Goal: Task Accomplishment & Management: Manage account settings

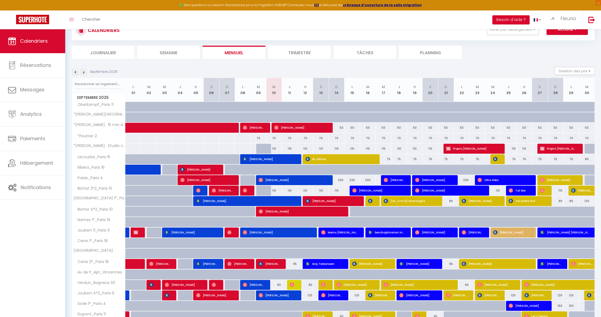
scroll to position [21, 0]
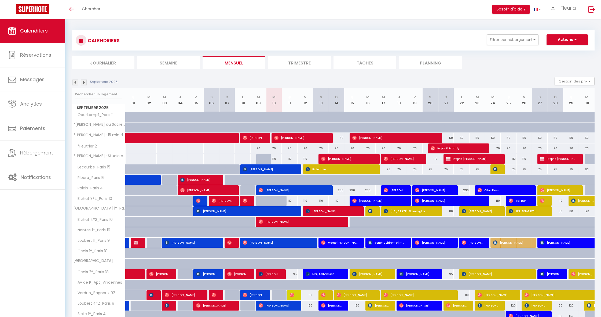
click at [86, 82] on img at bounding box center [84, 82] width 6 height 6
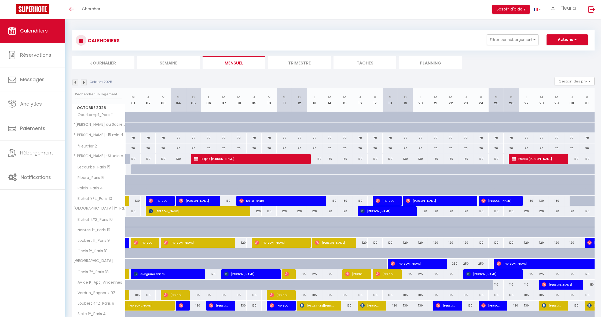
click at [86, 82] on img at bounding box center [84, 82] width 6 height 6
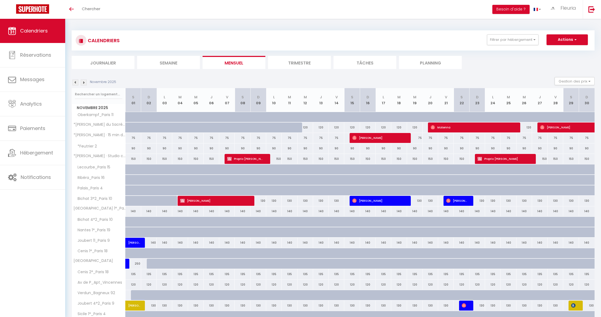
click at [86, 82] on img at bounding box center [84, 82] width 6 height 6
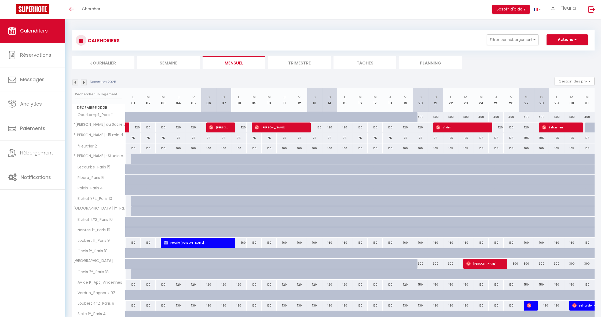
click at [75, 81] on img at bounding box center [75, 82] width 6 height 6
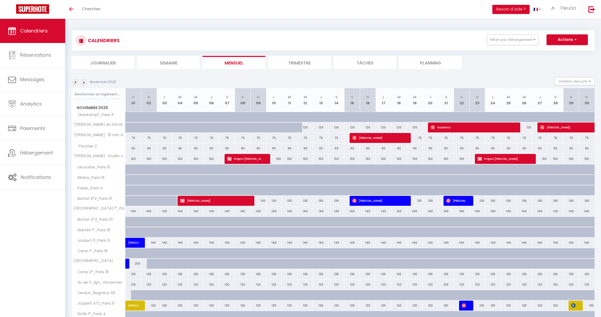
click at [75, 81] on img at bounding box center [75, 82] width 6 height 6
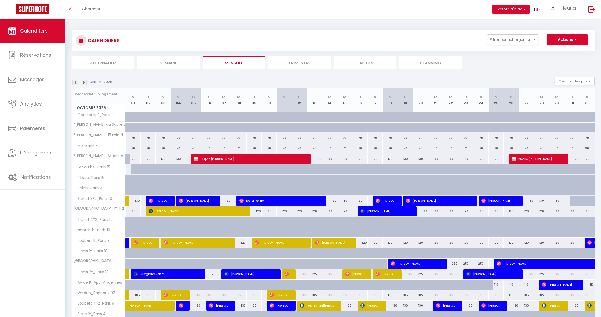
click at [75, 81] on img at bounding box center [75, 82] width 6 height 6
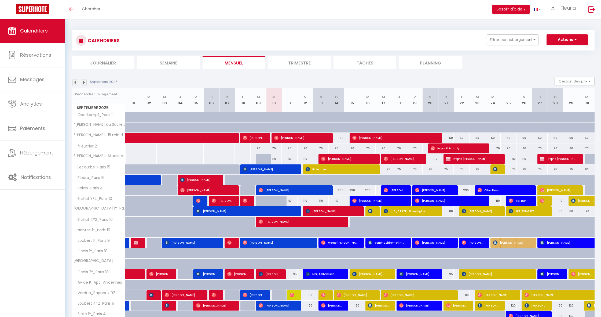
click at [75, 81] on img at bounding box center [75, 82] width 6 height 6
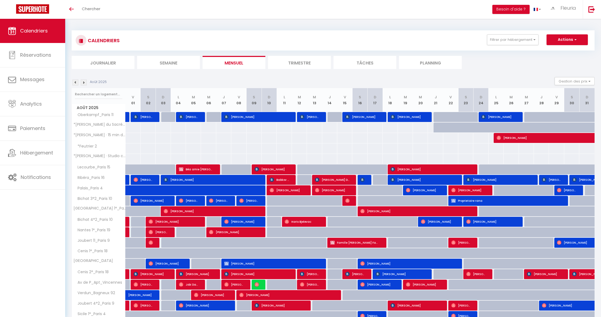
click at [83, 83] on img at bounding box center [84, 82] width 6 height 6
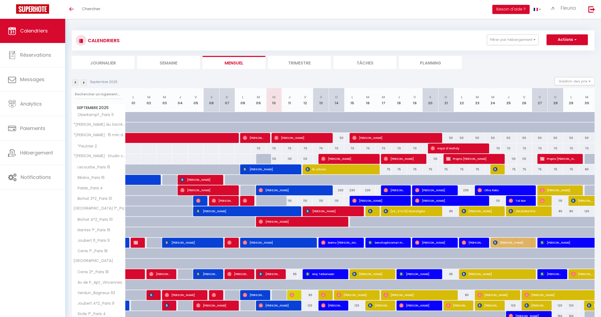
click at [83, 83] on img at bounding box center [84, 82] width 6 height 6
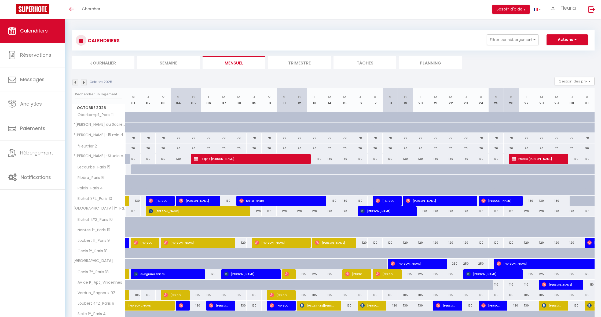
click at [83, 83] on img at bounding box center [84, 82] width 6 height 6
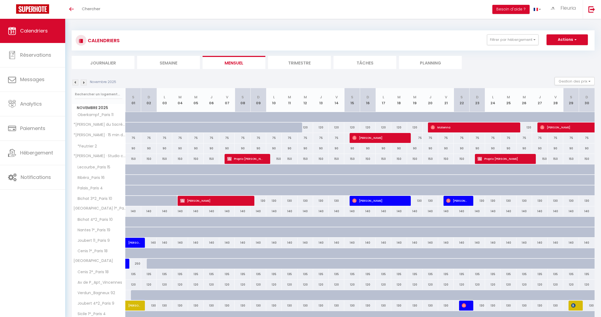
click at [84, 82] on img at bounding box center [84, 82] width 6 height 6
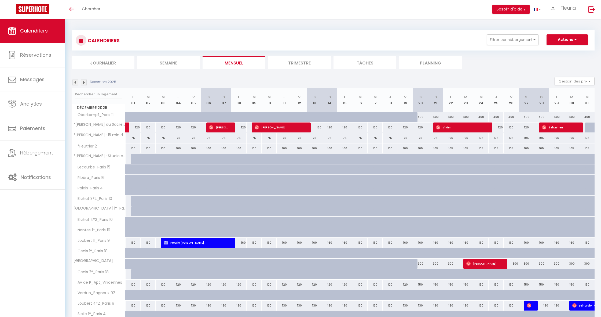
click at [83, 82] on img at bounding box center [84, 82] width 6 height 6
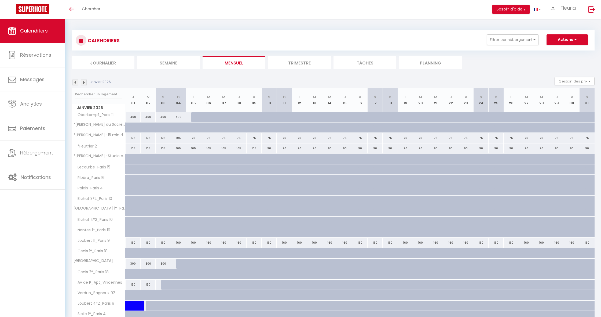
click at [76, 82] on img at bounding box center [75, 82] width 6 height 6
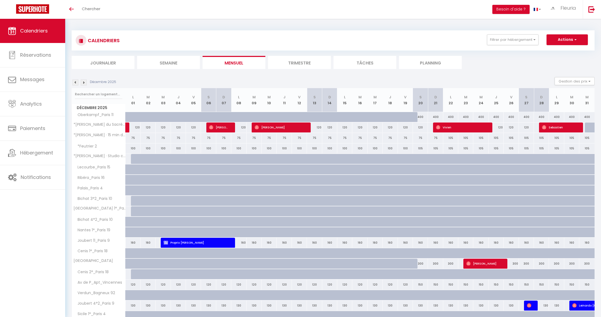
click at [76, 82] on img at bounding box center [75, 82] width 6 height 6
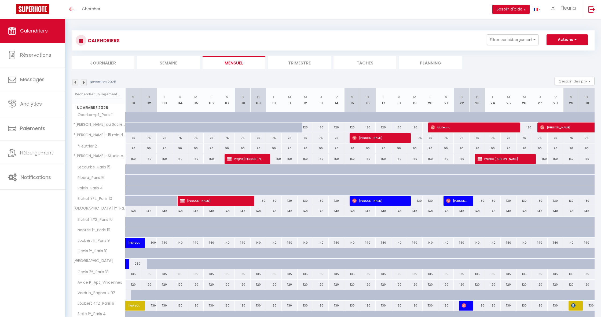
click at [76, 82] on img at bounding box center [75, 82] width 6 height 6
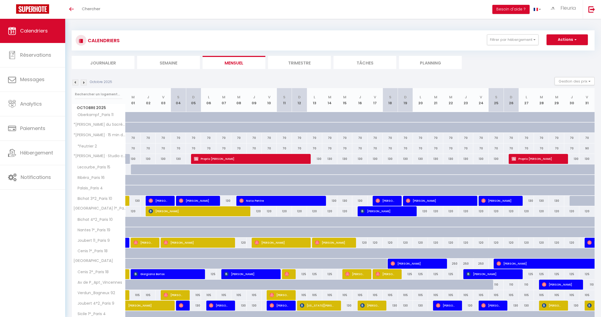
click at [77, 82] on img at bounding box center [75, 82] width 6 height 6
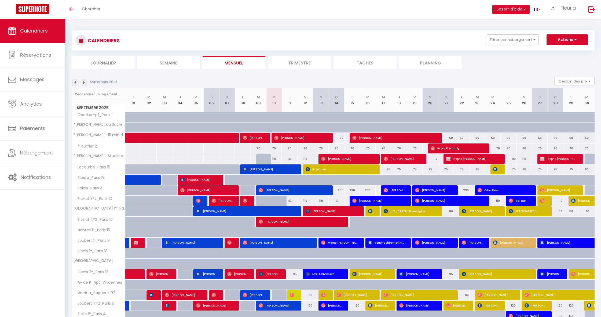
click at [77, 82] on img at bounding box center [75, 82] width 6 height 6
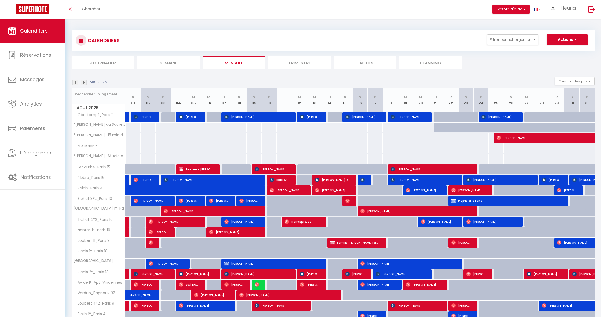
click at [76, 82] on img at bounding box center [75, 82] width 6 height 6
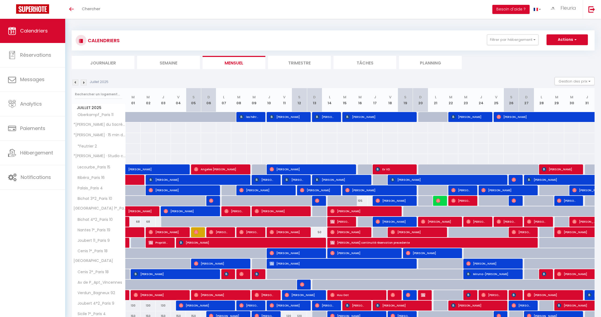
click at [77, 82] on img at bounding box center [75, 82] width 6 height 6
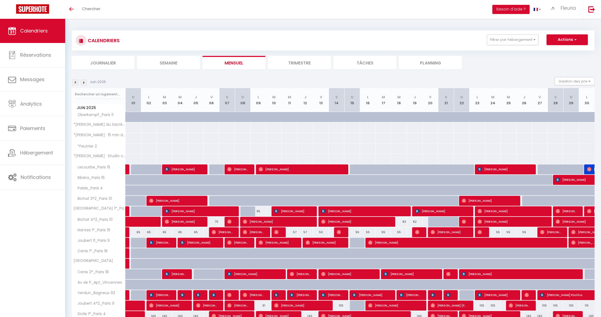
click at [85, 82] on img at bounding box center [84, 82] width 6 height 6
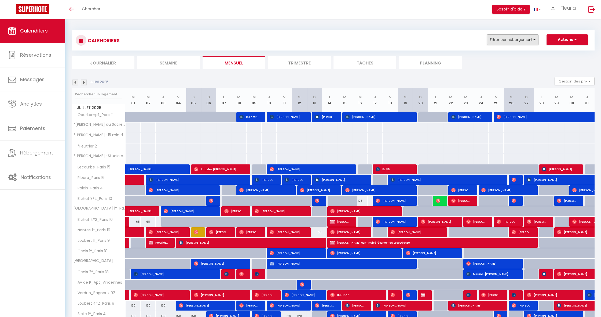
click at [507, 37] on button "Filtrer par hébergement" at bounding box center [513, 39] width 52 height 11
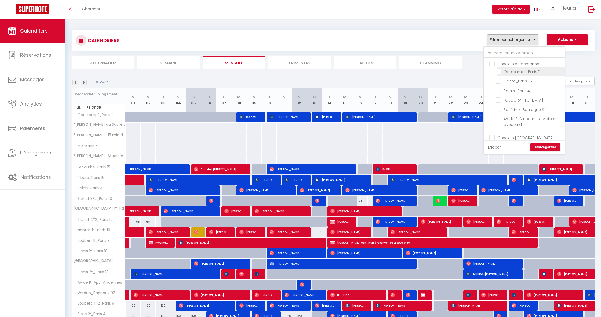
click at [498, 71] on input "Oberkampf_Paris 11" at bounding box center [529, 70] width 67 height 5
checkbox input "true"
checkbox input "false"
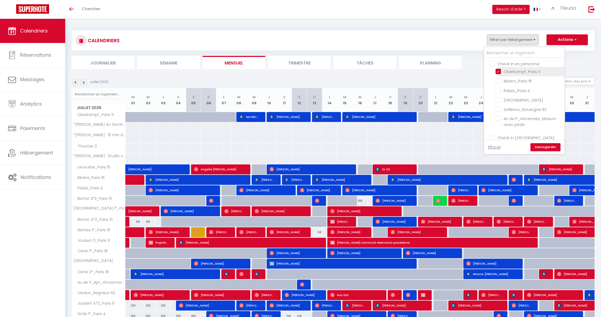
checkbox input "false"
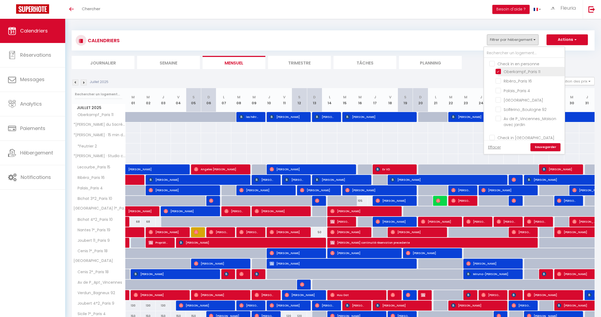
checkbox input "false"
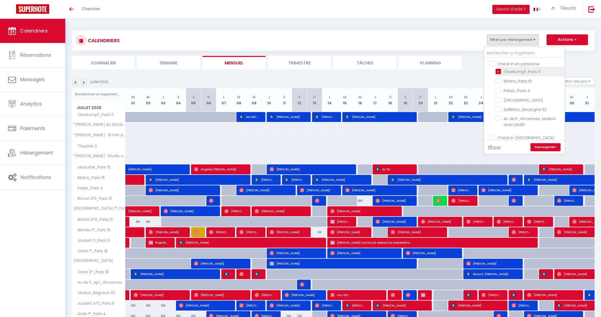
checkbox input "false"
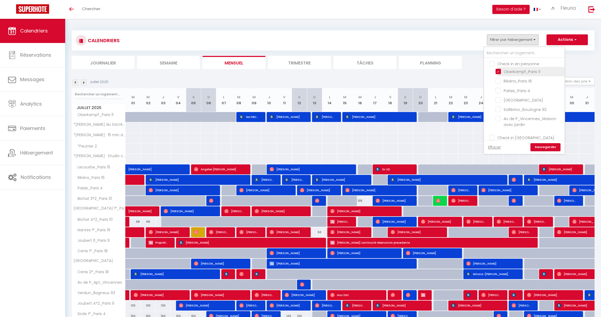
checkbox input "false"
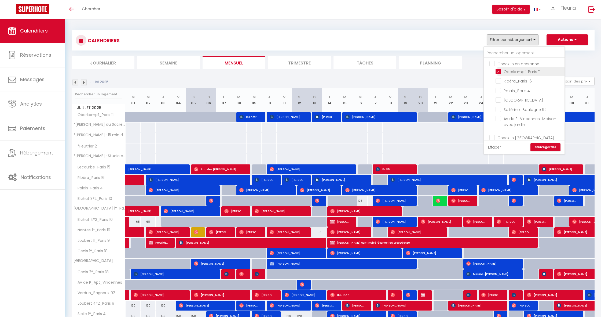
checkbox input "false"
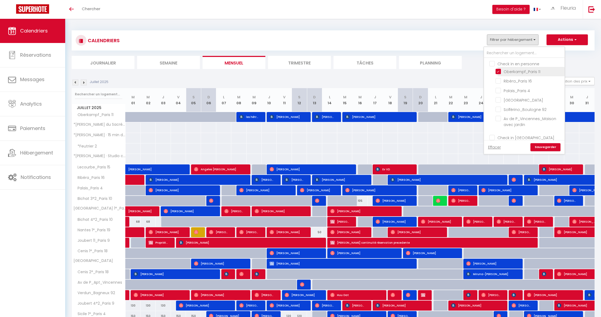
checkbox input "false"
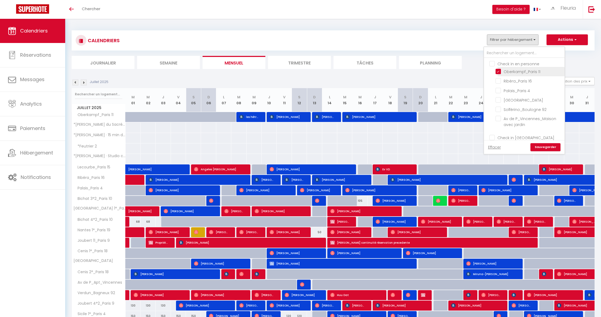
checkbox input "false"
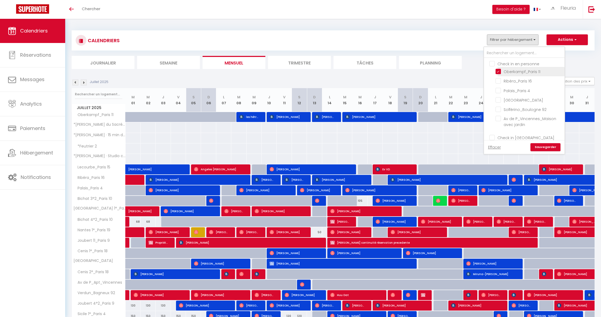
checkbox input "false"
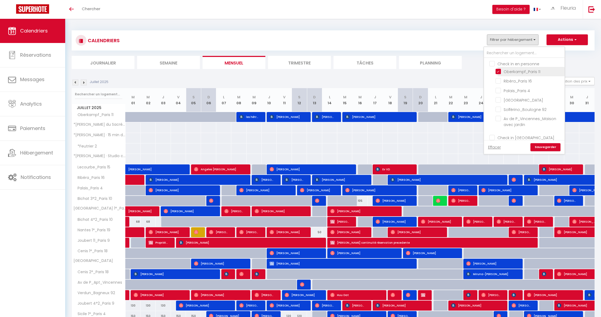
checkbox input "false"
click at [546, 144] on link "Sauvegarder" at bounding box center [545, 147] width 30 height 8
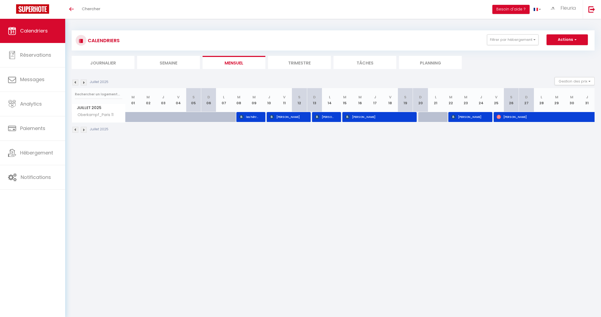
click at [83, 82] on img at bounding box center [84, 82] width 6 height 6
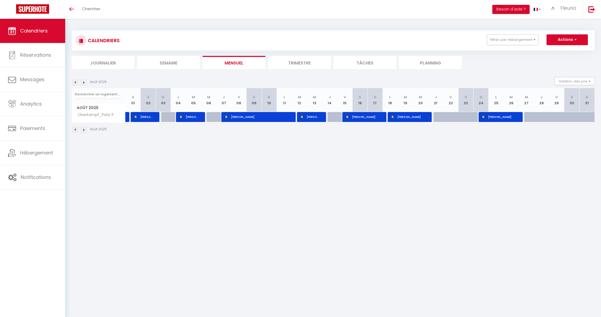
click at [85, 82] on img at bounding box center [84, 82] width 6 height 6
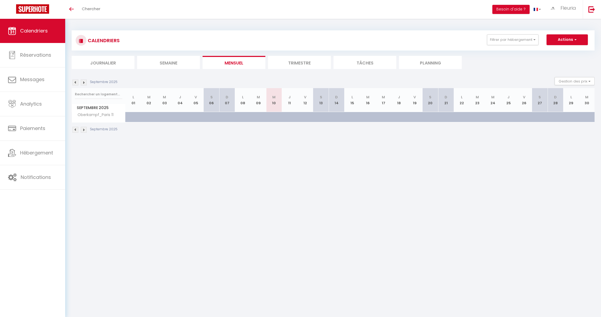
click at [85, 82] on img at bounding box center [84, 82] width 6 height 6
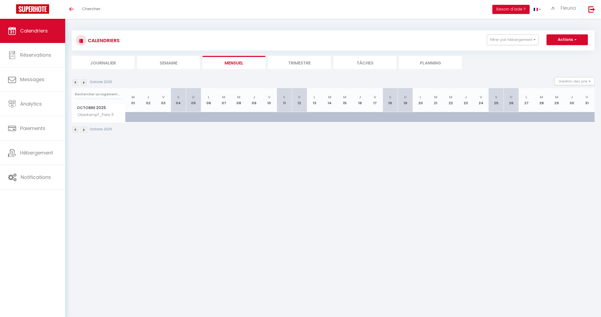
click at [85, 82] on img at bounding box center [84, 82] width 6 height 6
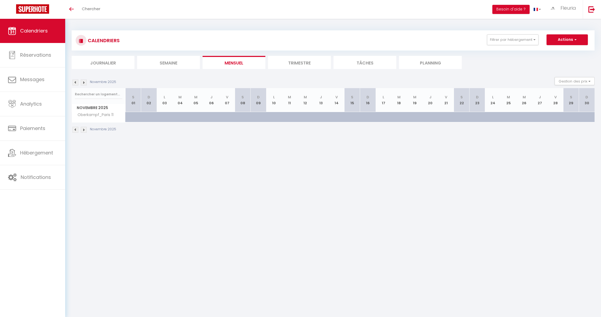
click at [85, 82] on img at bounding box center [84, 82] width 6 height 6
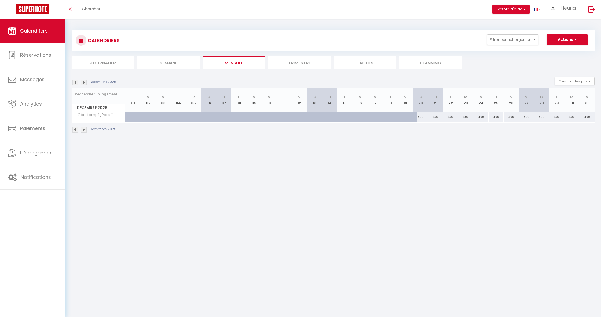
click at [84, 82] on img at bounding box center [84, 82] width 6 height 6
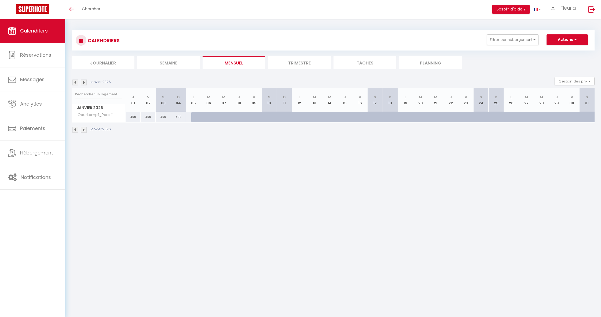
click at [75, 82] on img at bounding box center [75, 82] width 6 height 6
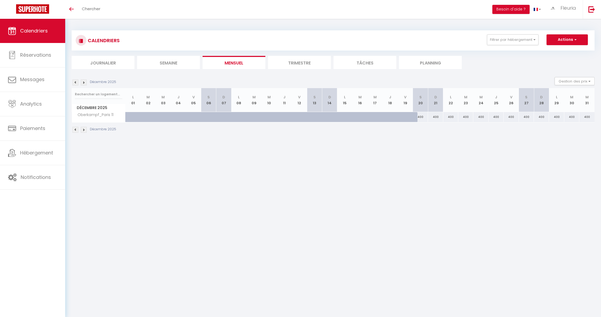
click at [69, 82] on div "CALENDRIERS Filtrer par hébergement Check in en personne Oberkampf_Paris 11 Rib…" at bounding box center [333, 82] width 536 height 126
click at [78, 82] on img at bounding box center [75, 82] width 6 height 6
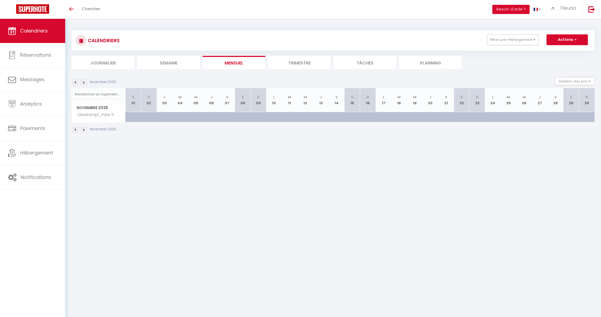
click at [76, 82] on img at bounding box center [75, 82] width 6 height 6
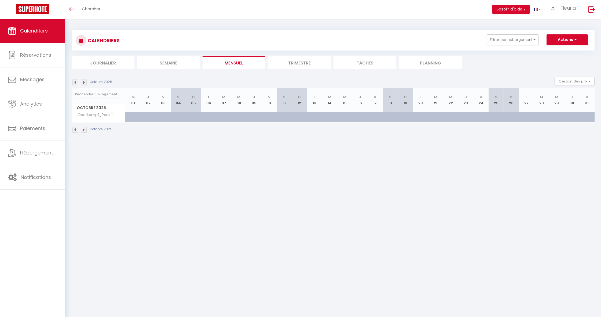
click at [83, 82] on img at bounding box center [84, 82] width 6 height 6
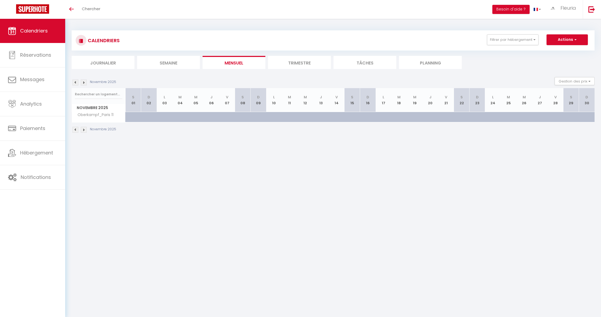
click at [75, 82] on img at bounding box center [75, 82] width 6 height 6
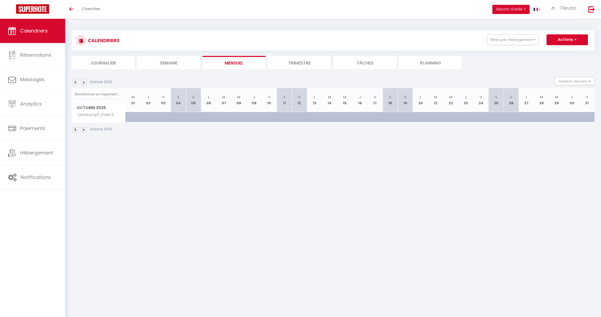
click at [75, 82] on img at bounding box center [75, 82] width 6 height 6
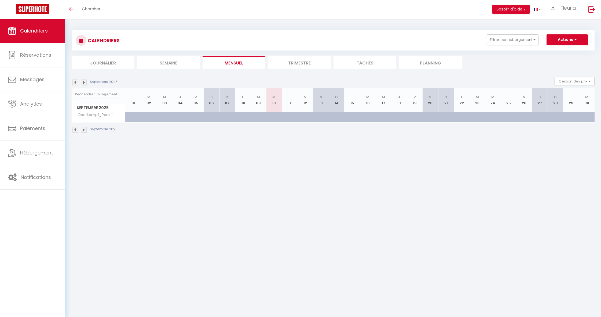
click at [75, 82] on img at bounding box center [75, 82] width 6 height 6
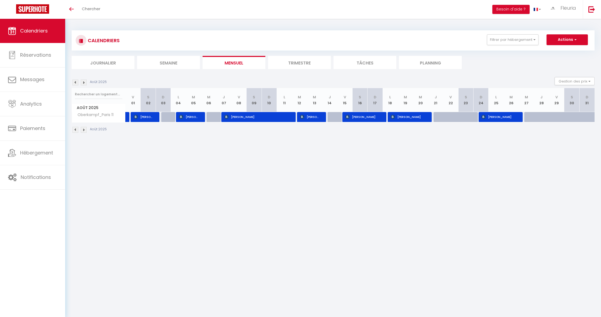
click at [75, 82] on img at bounding box center [75, 82] width 6 height 6
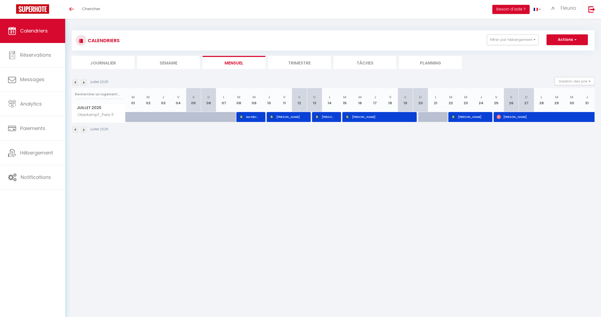
drag, startPoint x: 276, startPoint y: 115, endPoint x: 269, endPoint y: 116, distance: 6.2
click at [276, 115] on span "[PERSON_NAME]" at bounding box center [287, 117] width 35 height 10
select select "OK"
select select "KO"
select select "1"
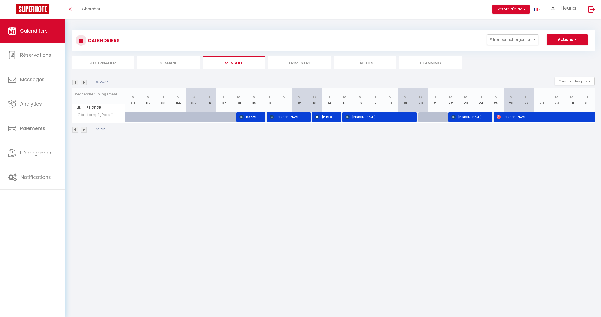
select select "0"
select select "1"
select select
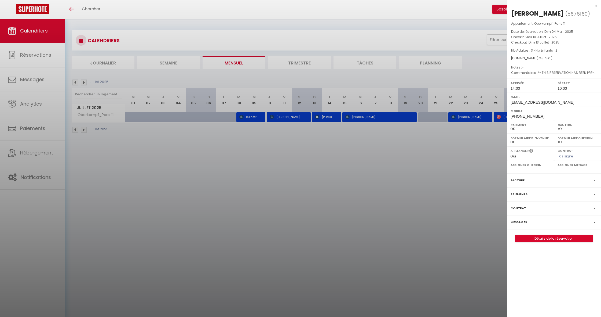
click at [352, 137] on div at bounding box center [300, 158] width 601 height 317
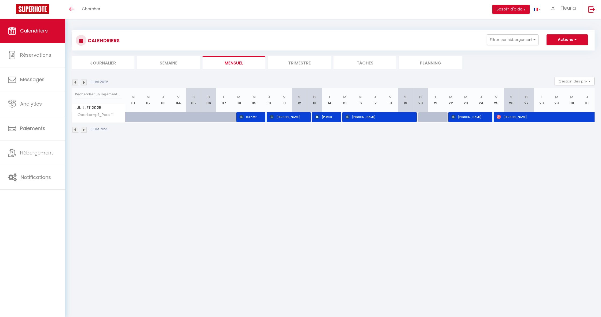
click at [510, 119] on span "[PERSON_NAME]" at bounding box center [540, 117] width 86 height 10
select select "OK"
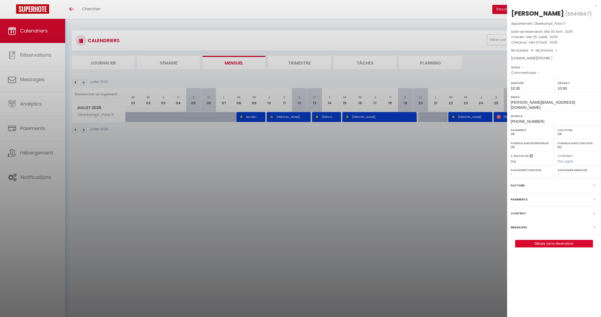
click at [462, 175] on div at bounding box center [300, 158] width 601 height 317
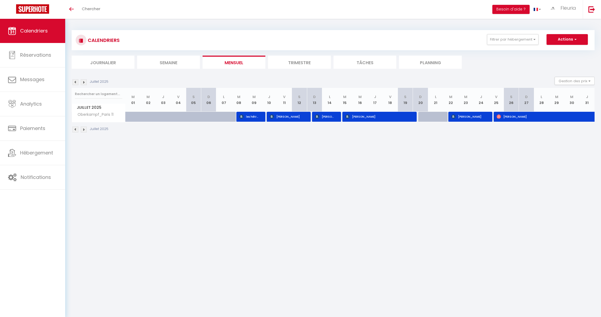
scroll to position [2, 0]
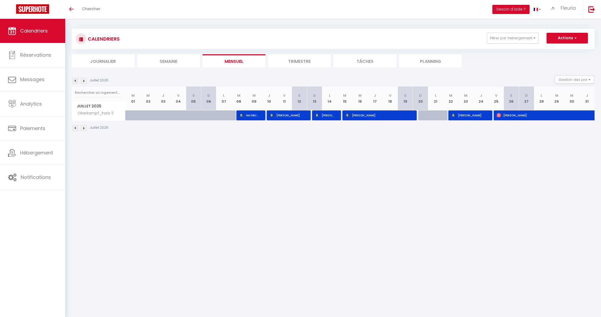
click at [85, 84] on div "Juillet 2025 Gestion des prix Nb Nuits minimum Règles Disponibilité" at bounding box center [333, 80] width 523 height 11
click at [84, 83] on img at bounding box center [84, 81] width 6 height 6
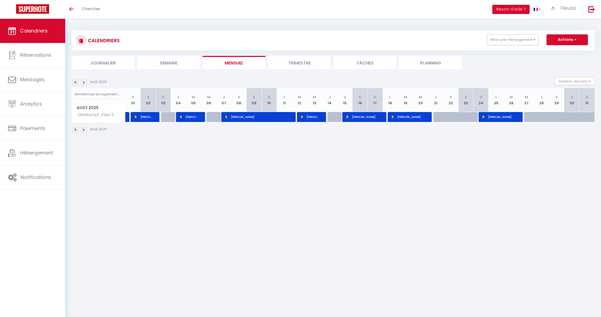
scroll to position [0, 1]
click at [73, 82] on img at bounding box center [75, 82] width 6 height 6
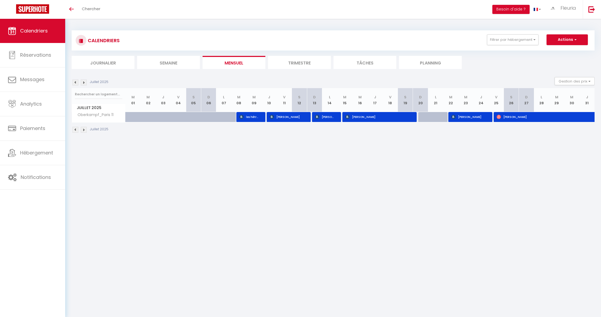
scroll to position [0, 0]
click at [83, 82] on img at bounding box center [84, 82] width 6 height 6
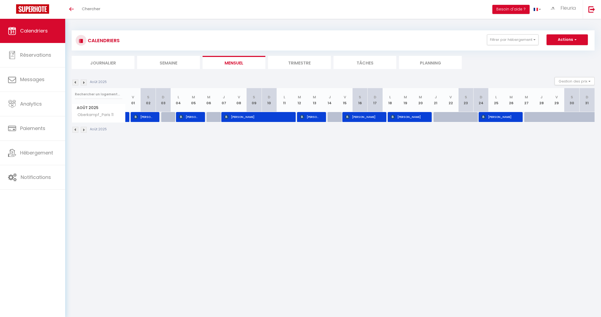
click at [83, 82] on img at bounding box center [84, 82] width 6 height 6
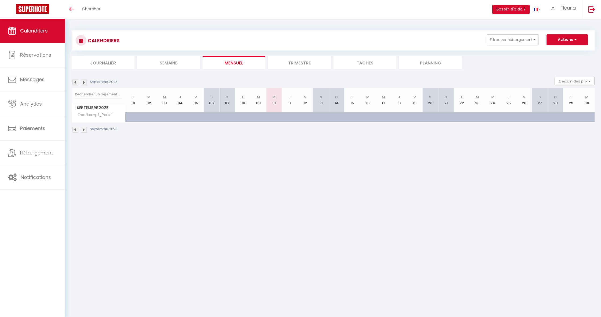
click at [83, 82] on img at bounding box center [84, 82] width 6 height 6
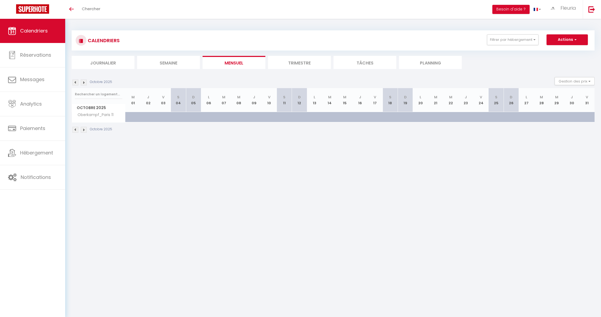
click at [84, 84] on img at bounding box center [84, 82] width 6 height 6
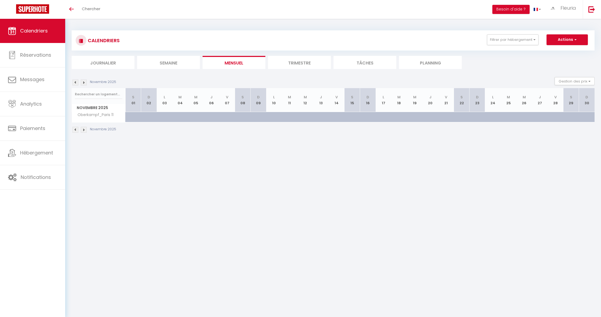
click at [84, 84] on img at bounding box center [84, 82] width 6 height 6
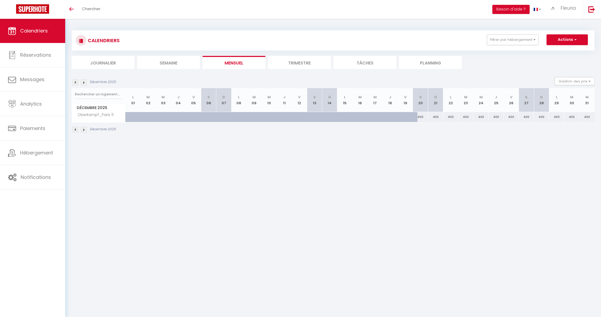
click at [84, 84] on img at bounding box center [84, 82] width 6 height 6
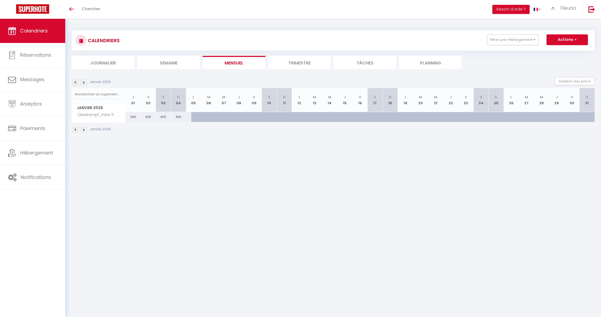
click at [74, 82] on img at bounding box center [75, 82] width 6 height 6
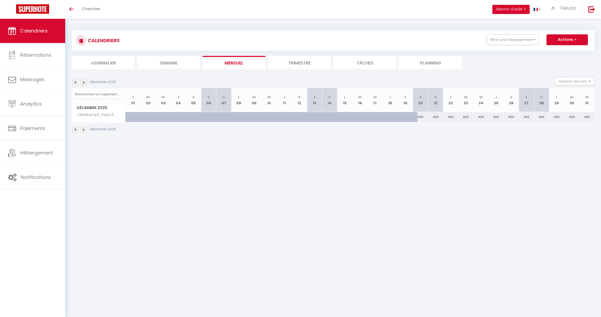
click at [424, 116] on div "400" at bounding box center [420, 117] width 15 height 10
type input "400"
type input "[DATE]"
type input "Dim 21 Décembre 2025"
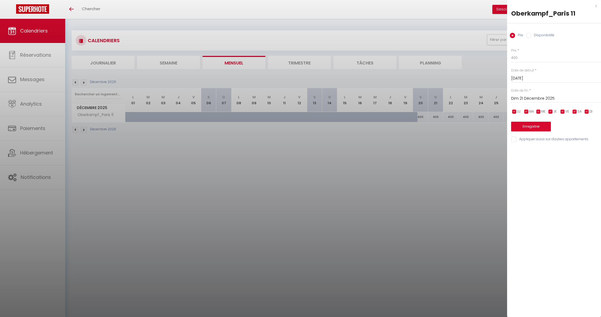
drag, startPoint x: 460, startPoint y: 161, endPoint x: 456, endPoint y: 159, distance: 5.2
click at [460, 161] on div at bounding box center [300, 158] width 601 height 317
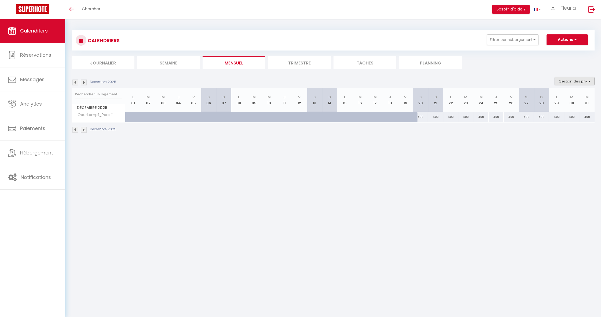
click at [579, 80] on button "Gestion des prix" at bounding box center [575, 81] width 40 height 8
click at [550, 97] on input "Nb Nuits minimum" at bounding box center [570, 97] width 48 height 5
checkbox input "true"
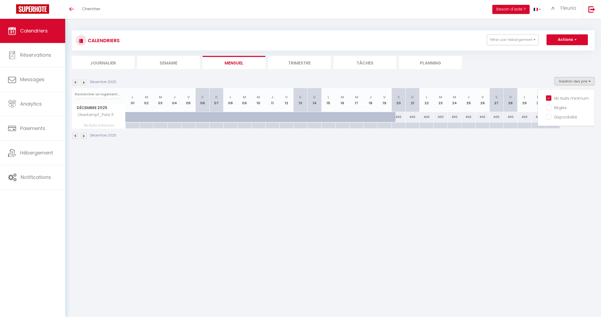
click at [402, 126] on div at bounding box center [398, 125] width 14 height 6
type input "[DATE]"
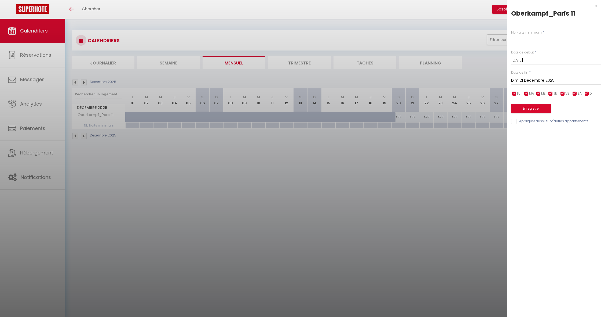
click at [533, 80] on input "Dim 21 Décembre 2025" at bounding box center [556, 80] width 90 height 7
click at [584, 89] on span ">" at bounding box center [586, 89] width 12 height 11
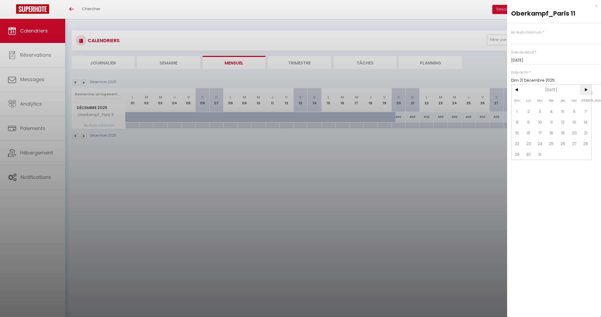
click at [584, 89] on span ">" at bounding box center [586, 89] width 12 height 11
drag, startPoint x: 516, startPoint y: 89, endPoint x: 523, endPoint y: 91, distance: 8.0
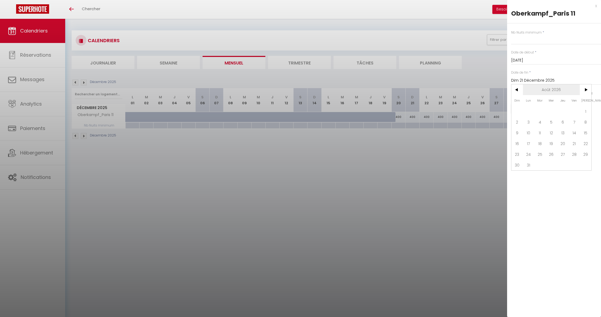
click at [516, 89] on span "<" at bounding box center [517, 89] width 12 height 11
click at [550, 109] on span "1" at bounding box center [552, 111] width 12 height 11
type input "Mer 01 Juillet 2026"
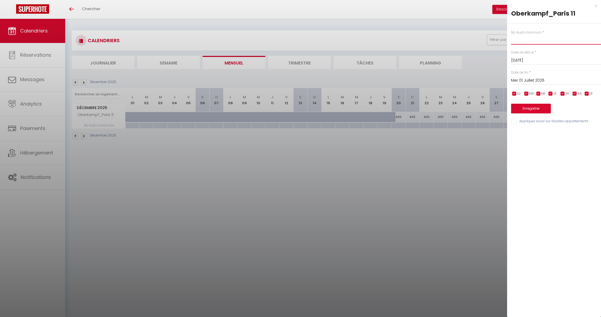
click at [516, 43] on input "text" at bounding box center [556, 40] width 90 height 10
type input "3"
click at [534, 107] on button "Enregistrer" at bounding box center [531, 109] width 40 height 10
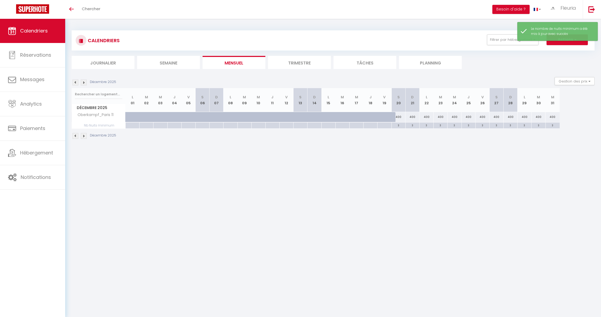
click at [83, 82] on img at bounding box center [84, 82] width 6 height 6
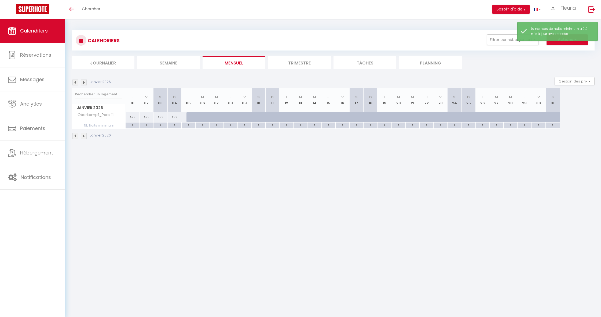
click at [83, 82] on img at bounding box center [84, 82] width 6 height 6
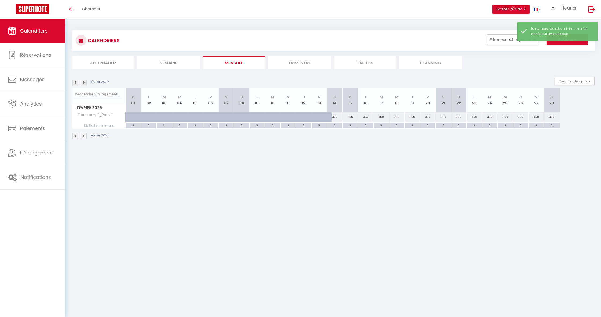
click at [83, 82] on img at bounding box center [84, 82] width 6 height 6
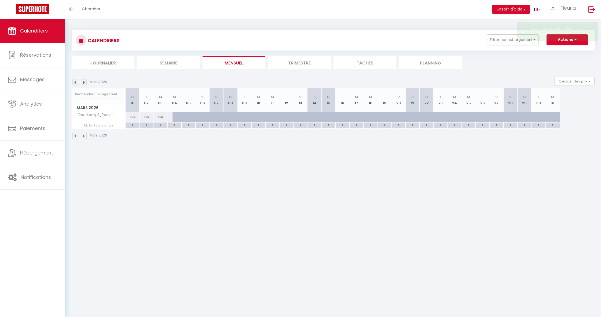
click at [76, 82] on img at bounding box center [75, 82] width 6 height 6
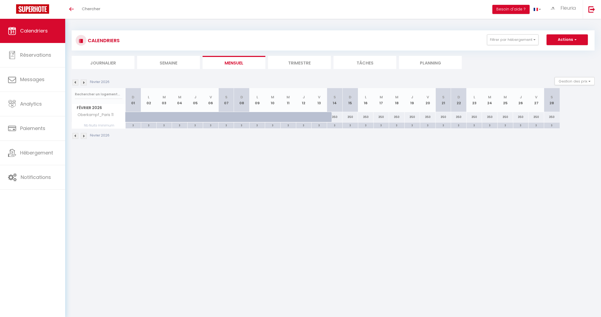
click at [76, 82] on img at bounding box center [75, 82] width 6 height 6
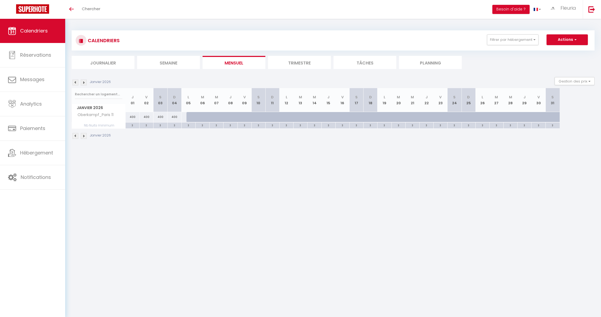
click at [76, 82] on img at bounding box center [75, 82] width 6 height 6
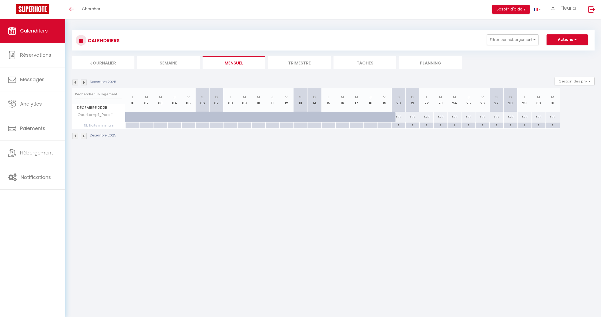
click at [76, 82] on img at bounding box center [75, 82] width 6 height 6
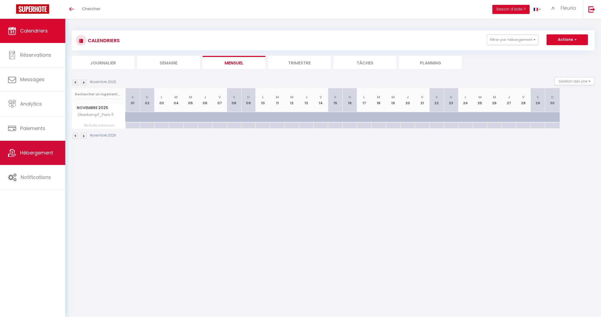
click at [35, 155] on span "Hébergement" at bounding box center [36, 152] width 33 height 7
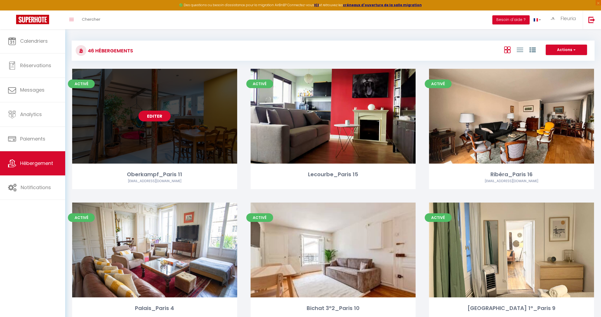
click at [156, 118] on link "Editer" at bounding box center [154, 116] width 32 height 11
click at [157, 116] on link "Editer" at bounding box center [154, 116] width 32 height 11
click at [159, 114] on link "Editer" at bounding box center [154, 116] width 32 height 11
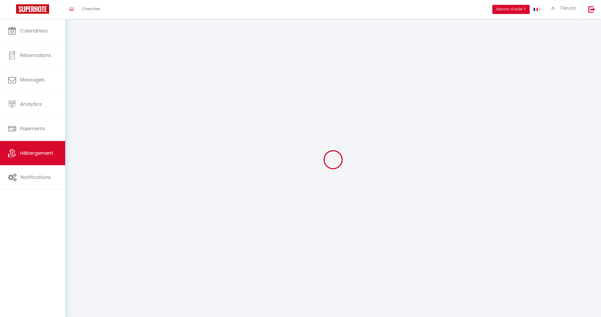
select select
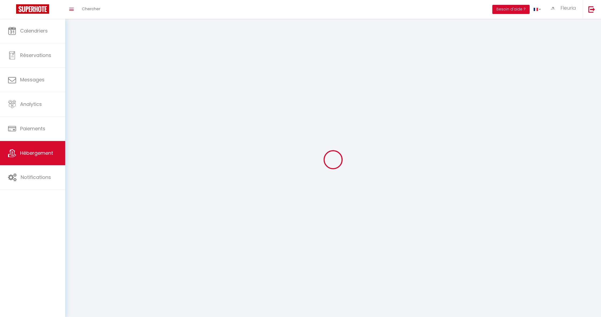
select select
checkbox input "false"
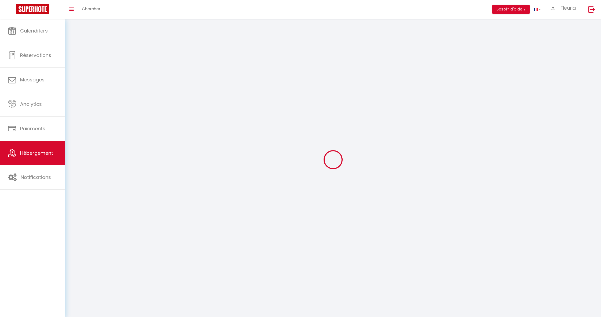
select select
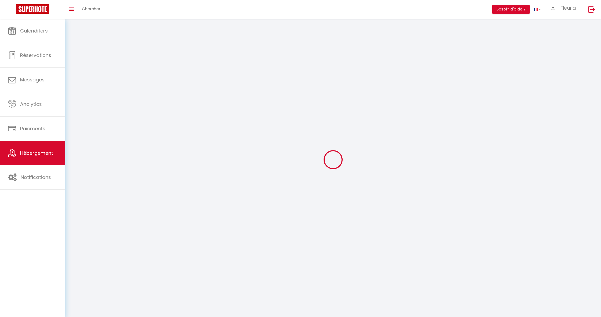
select select
checkbox input "false"
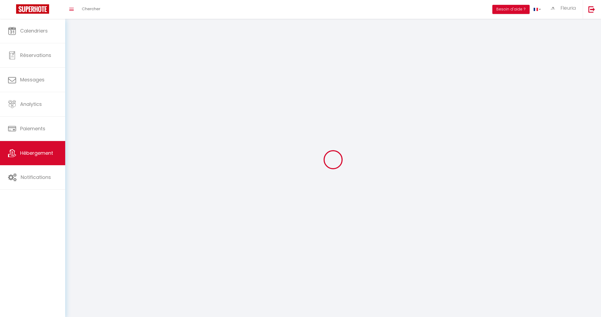
checkbox input "false"
select select
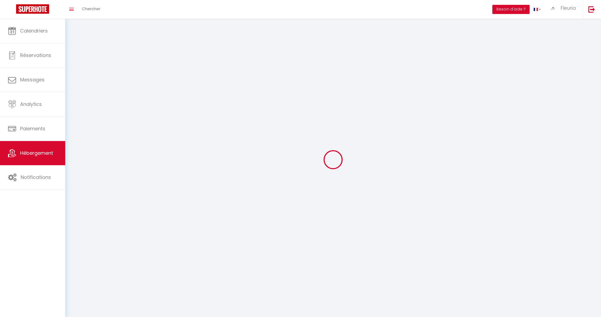
select select
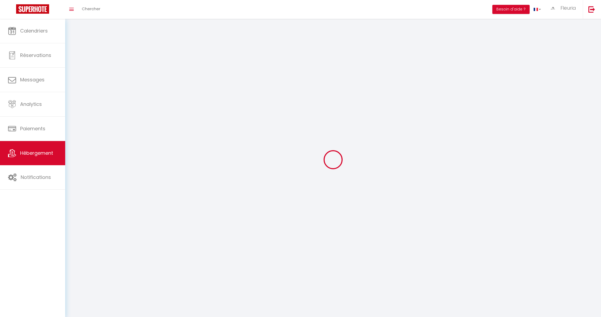
checkbox input "false"
select select
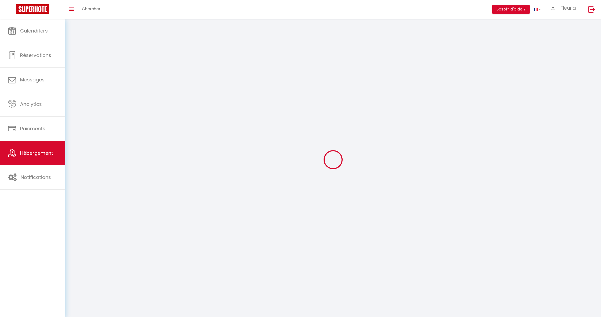
select select
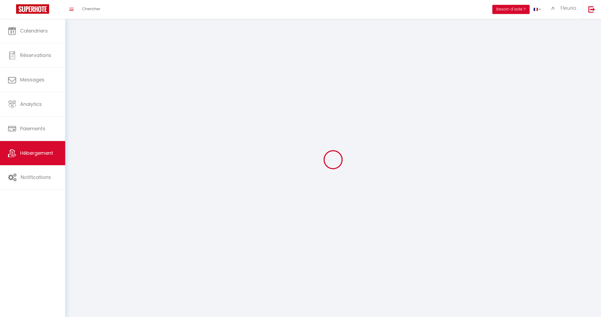
select select
checkbox input "false"
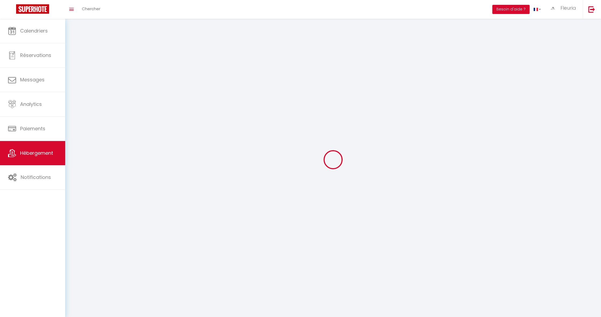
checkbox input "false"
select select
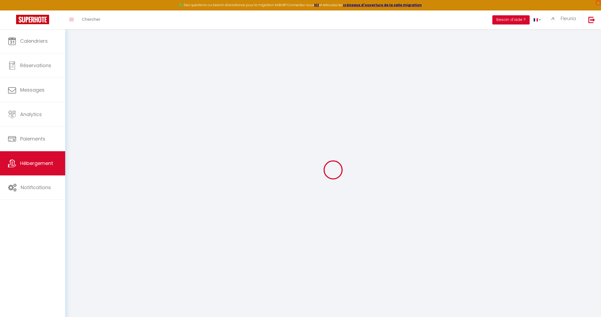
select select
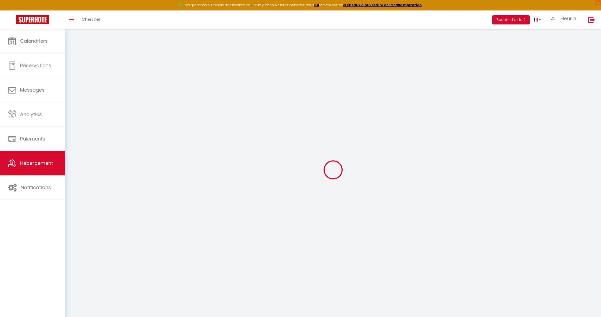
select select
checkbox input "false"
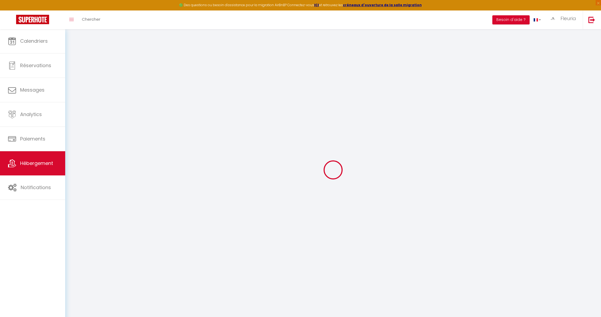
select select
type input "Oberkampf_Paris 11"
type input "[PERSON_NAME]"
type input "Natalis"
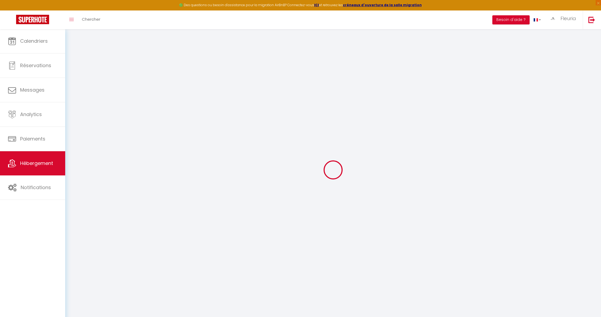
type input "[STREET_ADDRESS]"
type input "75011"
type input "[GEOGRAPHIC_DATA]"
select select "6"
select select "2"
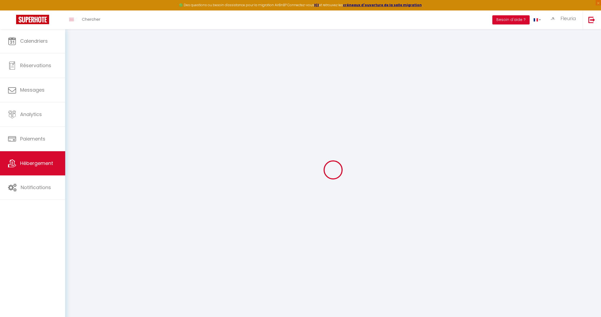
type input "250"
type input "140"
type input "5.00"
type input "20"
select select
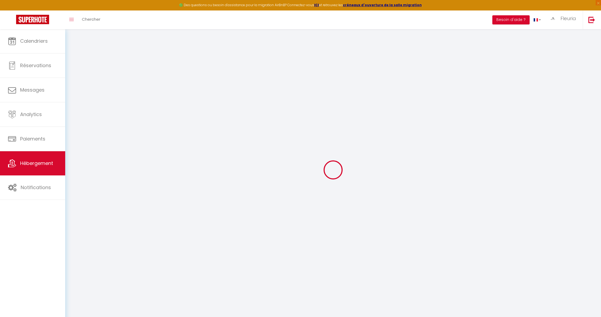
select select
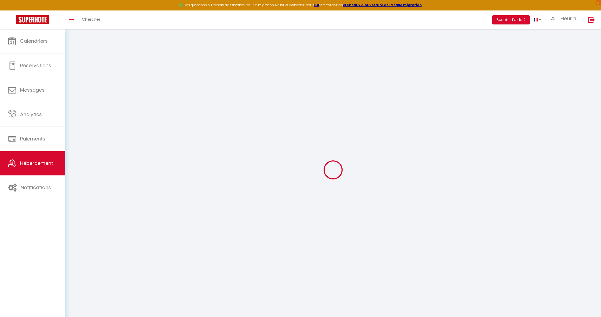
type input "[STREET_ADDRESS]"
type input "75011"
type input "[GEOGRAPHIC_DATA]"
type input "[EMAIL_ADDRESS][DOMAIN_NAME]"
select select
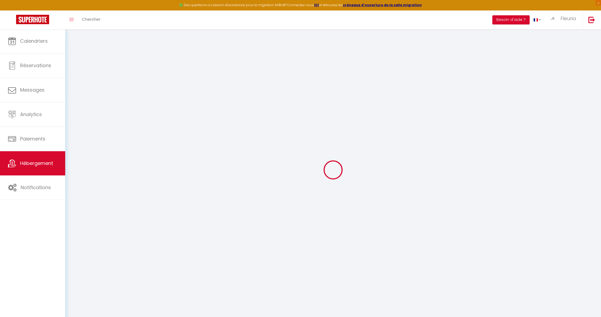
checkbox input "false"
type input "25"
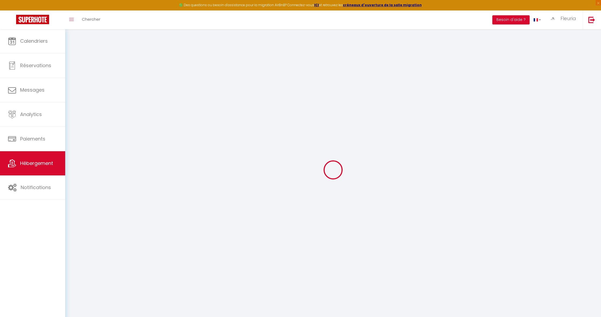
type input "140"
type input "0"
select select
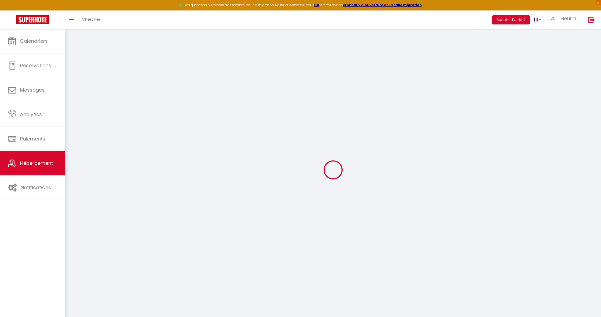
select select
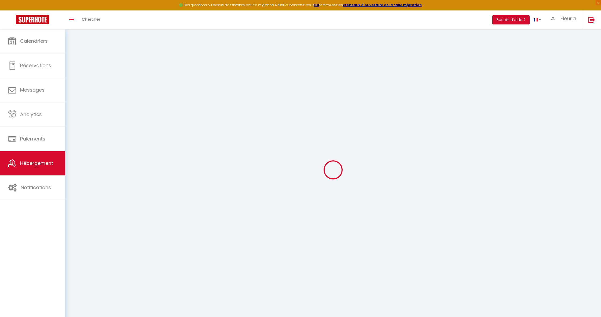
select select
checkbox input "false"
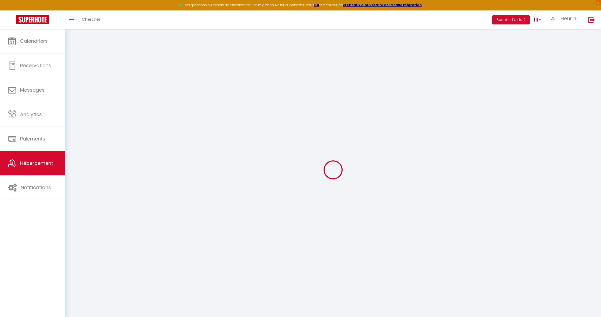
select select
checkbox input "false"
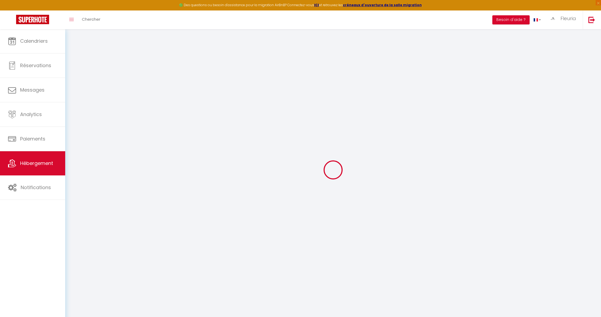
select select "10:30"
select select
select select "10:00"
select select "15"
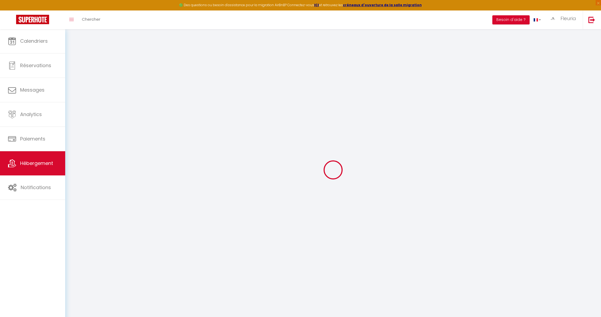
select select "18:00"
select select
checkbox input "false"
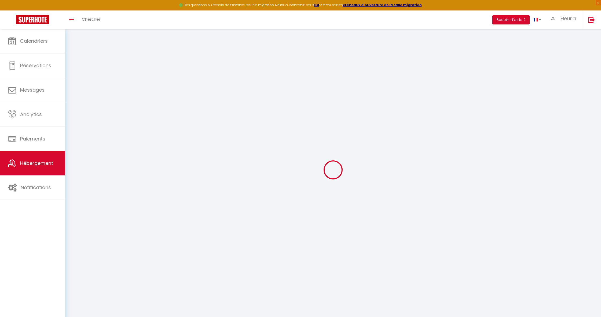
checkbox input "false"
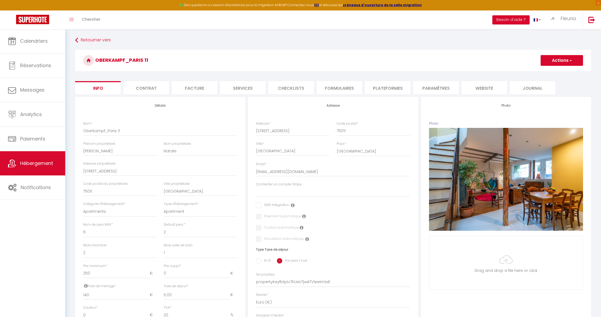
select select
checkbox input "false"
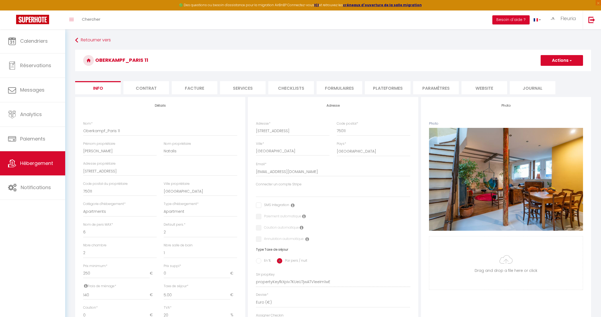
checkbox input "false"
click at [375, 88] on li "Plateformes" at bounding box center [388, 87] width 46 height 13
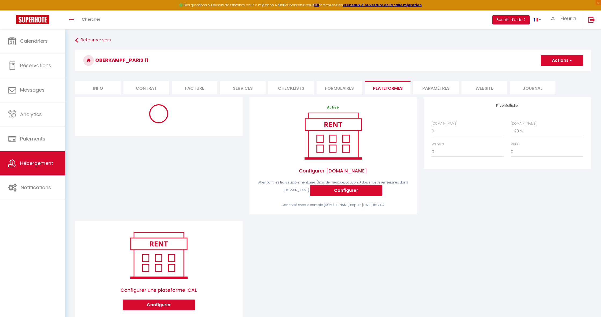
select select
select select "EUR"
select select
select select "3294-1390349589071892411"
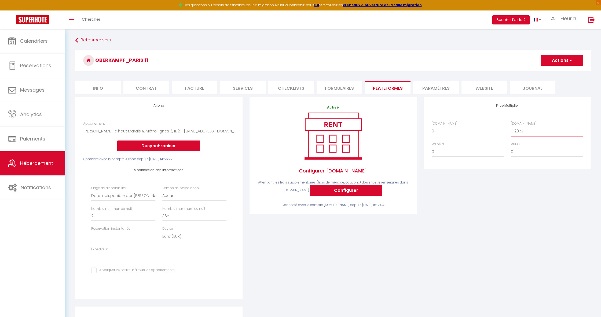
select select "+ 40 %"
select select
click at [556, 57] on button "Actions" at bounding box center [562, 60] width 42 height 11
click at [555, 72] on link "Enregistrer" at bounding box center [561, 72] width 42 height 7
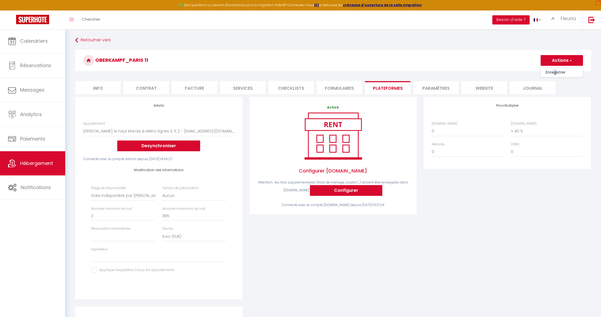
select select
select select "EUR"
select select
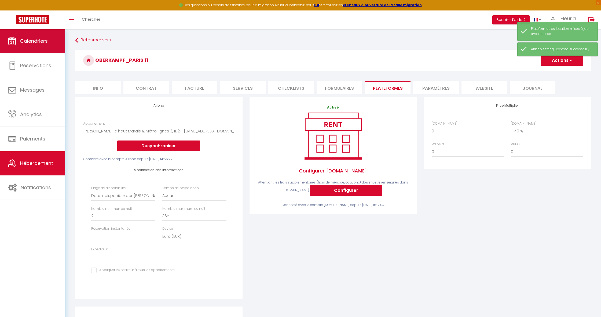
click at [50, 45] on link "Calendriers" at bounding box center [32, 41] width 65 height 24
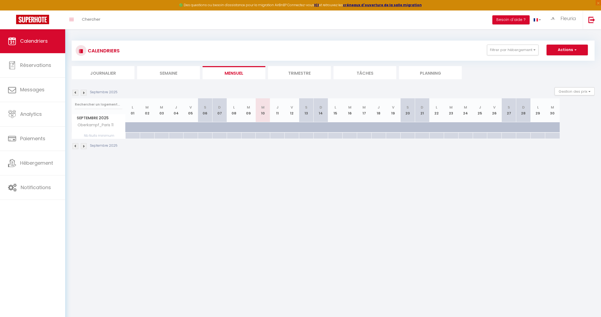
click at [75, 92] on img at bounding box center [75, 93] width 6 height 6
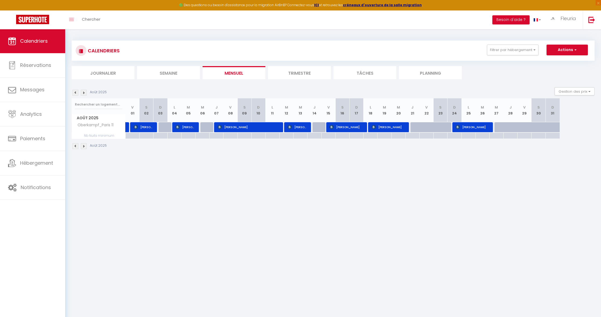
click at [75, 92] on img at bounding box center [75, 93] width 6 height 6
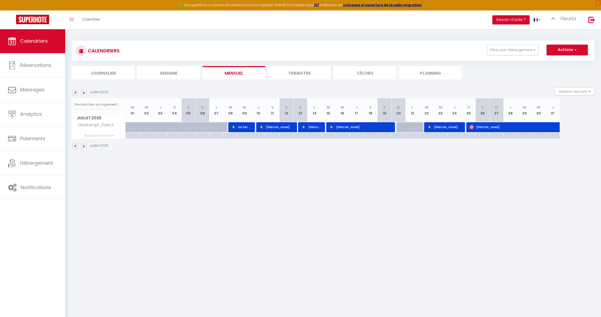
click at [84, 93] on img at bounding box center [84, 93] width 6 height 6
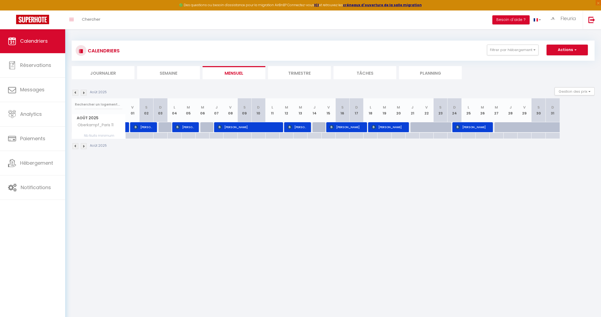
click at [84, 93] on img at bounding box center [84, 93] width 6 height 6
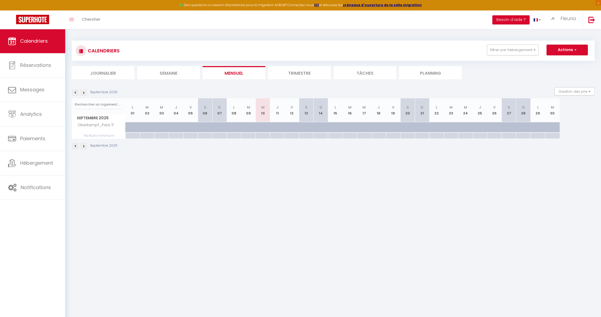
click at [84, 93] on img at bounding box center [84, 93] width 6 height 6
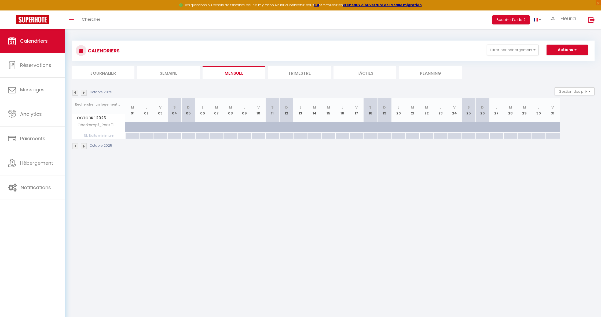
click at [84, 93] on img at bounding box center [84, 93] width 6 height 6
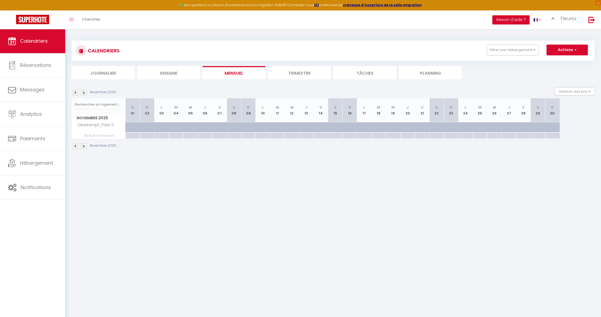
click at [76, 92] on img at bounding box center [75, 93] width 6 height 6
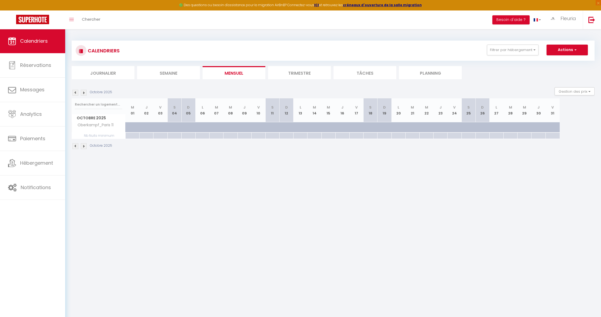
click at [76, 92] on img at bounding box center [75, 93] width 6 height 6
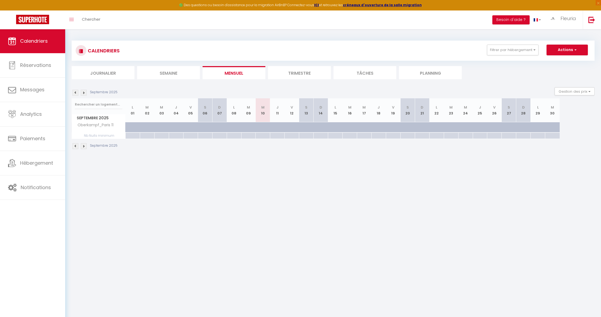
click at [76, 92] on img at bounding box center [75, 93] width 6 height 6
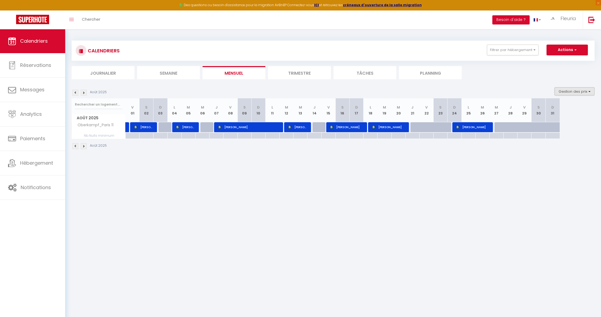
click at [569, 94] on button "Gestion des prix" at bounding box center [575, 91] width 40 height 8
click at [549, 108] on input "Nb Nuits minimum" at bounding box center [570, 107] width 48 height 5
checkbox input "false"
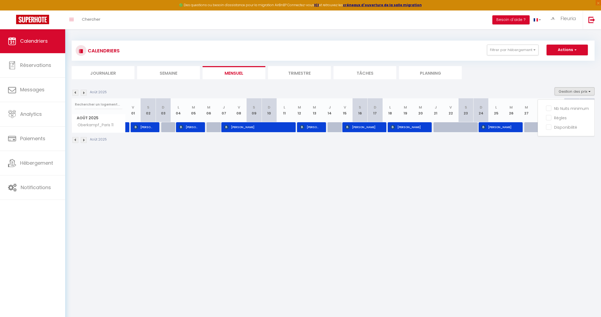
click at [522, 159] on body "🟢 Des questions ou besoin d'assistance pour la migration AirBnB? Connectez-vous…" at bounding box center [300, 187] width 601 height 317
click at [83, 93] on img at bounding box center [84, 93] width 6 height 6
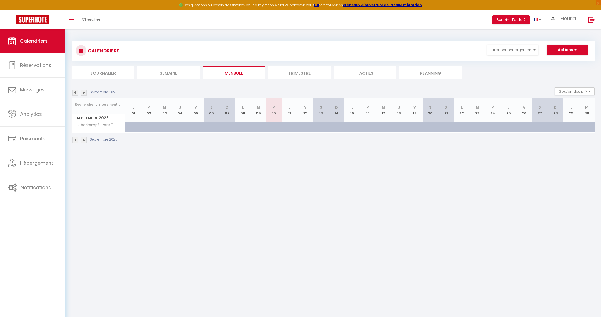
click at [83, 93] on img at bounding box center [84, 93] width 6 height 6
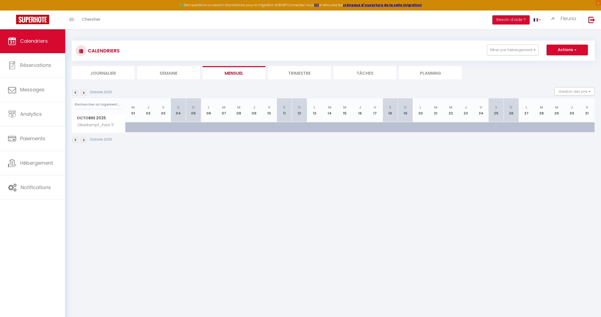
click at [84, 93] on img at bounding box center [84, 93] width 6 height 6
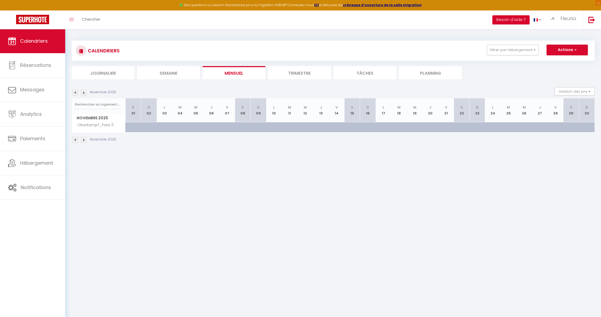
click at [84, 93] on img at bounding box center [84, 93] width 6 height 6
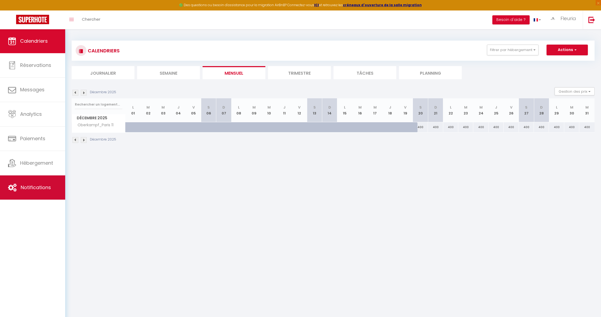
click at [28, 191] on span "Notifications" at bounding box center [36, 187] width 30 height 7
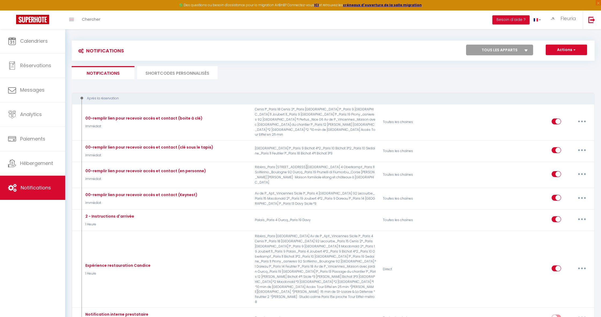
click at [565, 51] on button "Actions" at bounding box center [566, 50] width 41 height 11
click at [561, 19] on span "Fleuria" at bounding box center [569, 18] width 16 height 7
click at [552, 46] on link "Équipe" at bounding box center [561, 46] width 40 height 9
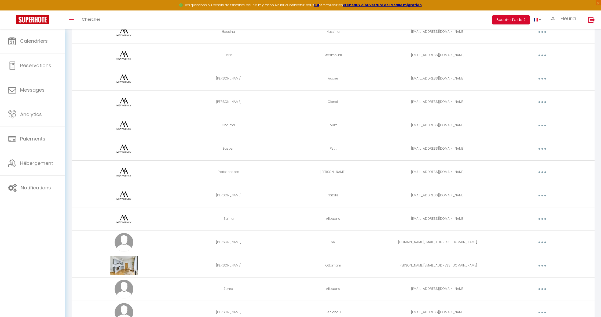
scroll to position [195, 0]
click at [538, 192] on button "button" at bounding box center [542, 194] width 15 height 9
click at [521, 206] on link "Editer" at bounding box center [528, 206] width 40 height 9
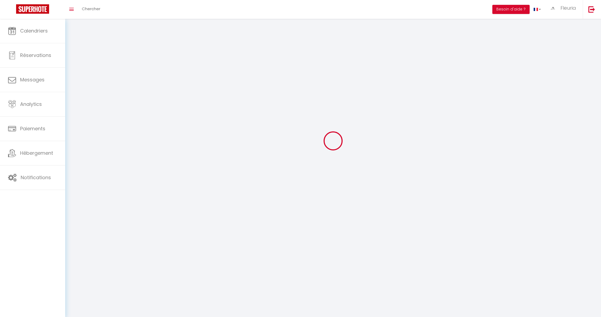
scroll to position [19, 0]
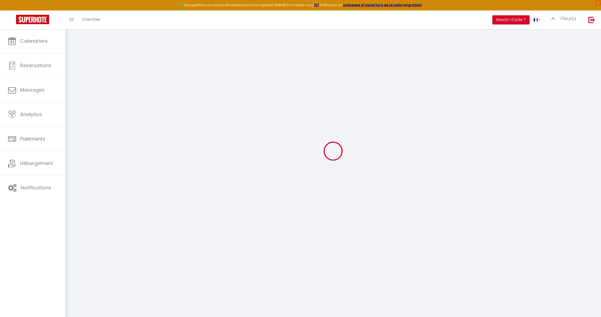
type input "[PERSON_NAME]"
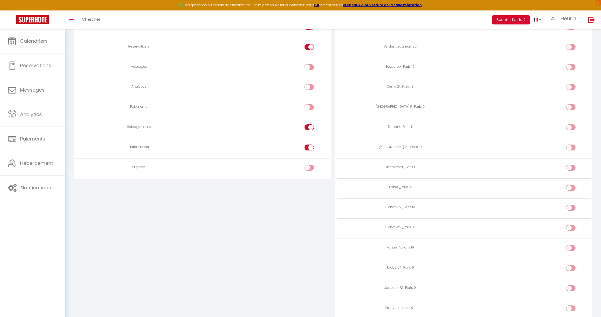
scroll to position [406, 0]
click at [571, 163] on input "checkbox" at bounding box center [575, 167] width 9 height 8
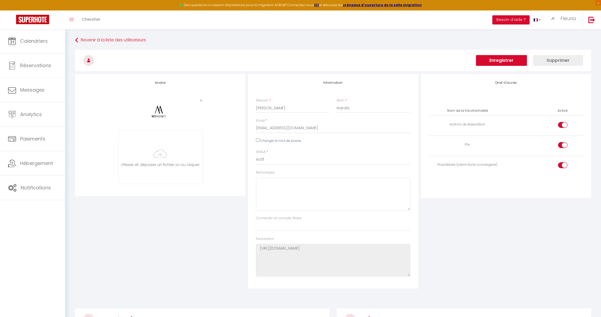
scroll to position [0, 0]
click at [500, 59] on button "Enregistrer" at bounding box center [501, 60] width 51 height 11
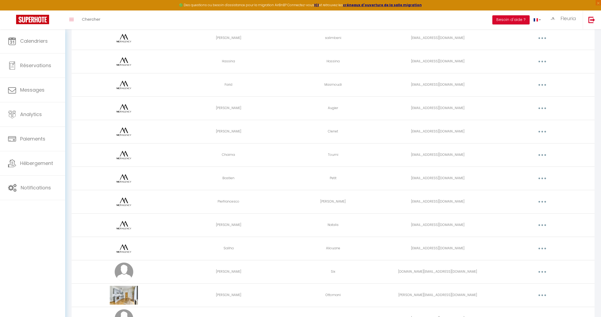
scroll to position [165, 0]
click at [540, 221] on button "button" at bounding box center [542, 224] width 15 height 9
click at [520, 247] on link "Supprimer" at bounding box center [528, 246] width 40 height 9
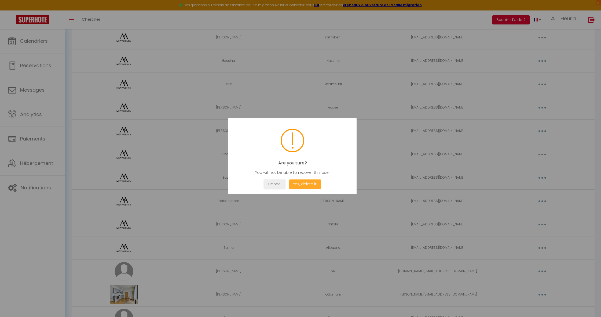
click at [300, 185] on button "Yes, delete it!" at bounding box center [305, 183] width 32 height 9
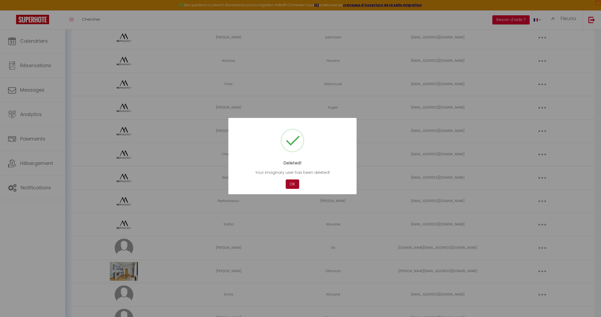
click at [293, 186] on button "OK" at bounding box center [292, 183] width 13 height 9
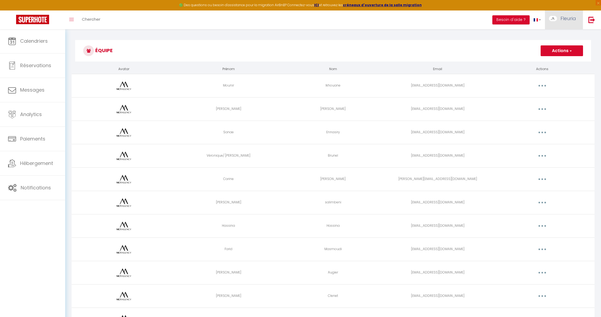
scroll to position [0, 0]
click at [562, 51] on button "Actions" at bounding box center [562, 50] width 42 height 11
click at [540, 63] on link "Ajouter un nouvel utilisateur" at bounding box center [550, 62] width 63 height 7
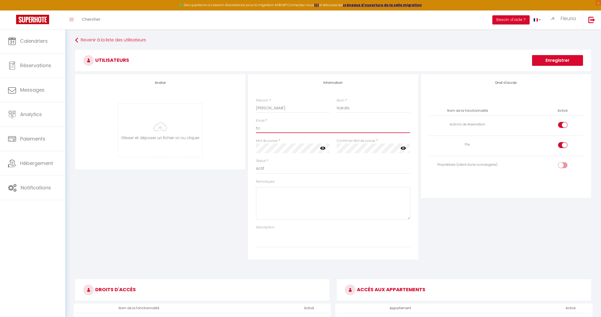
drag, startPoint x: 261, startPoint y: 129, endPoint x: 256, endPoint y: 128, distance: 5.1
click at [255, 128] on div "Email * to" at bounding box center [332, 128] width 161 height 20
paste input "[EMAIL_ADDRESS][DOMAIN_NAME]"
click at [324, 148] on icon at bounding box center [322, 147] width 5 height 5
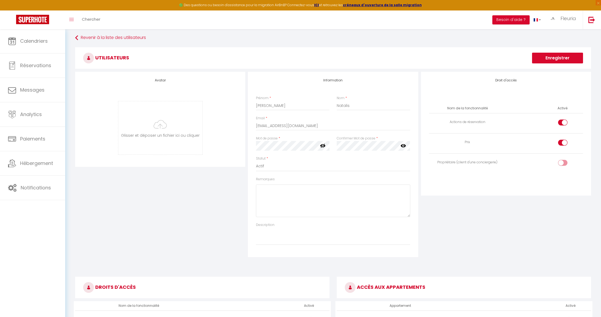
click at [323, 147] on icon at bounding box center [322, 145] width 5 height 5
click at [244, 148] on div "Avatar [PERSON_NAME] et déposer un fichier ici ou cliquer Ooops, something wron…" at bounding box center [333, 164] width 519 height 185
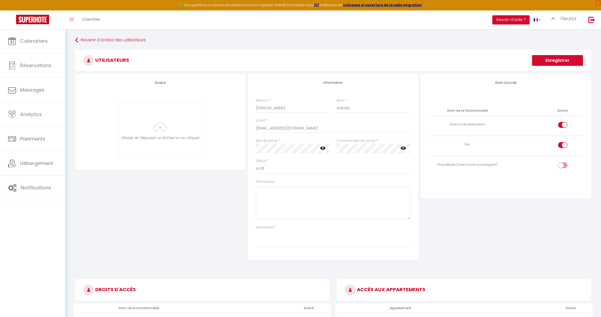
scroll to position [1, 0]
click at [322, 147] on icon at bounding box center [322, 146] width 5 height 5
click at [322, 147] on icon at bounding box center [322, 147] width 5 height 4
click at [321, 147] on icon at bounding box center [322, 147] width 5 height 3
click at [321, 147] on icon at bounding box center [322, 147] width 5 height 4
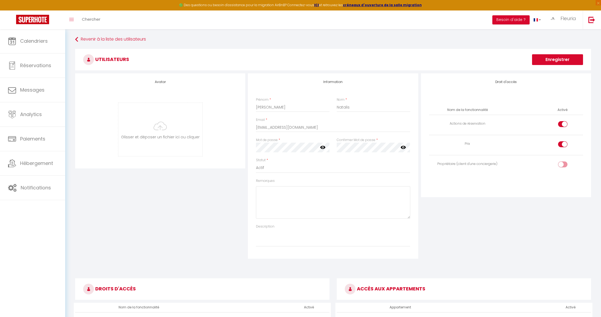
click at [402, 146] on icon at bounding box center [403, 147] width 5 height 3
click at [332, 148] on div "Mot de passe * Votre mot de passe doit comporter au moins 8 caractères et conte…" at bounding box center [332, 147] width 161 height 20
click at [323, 148] on icon at bounding box center [322, 146] width 5 height 5
click at [324, 148] on icon at bounding box center [322, 148] width 5 height 4
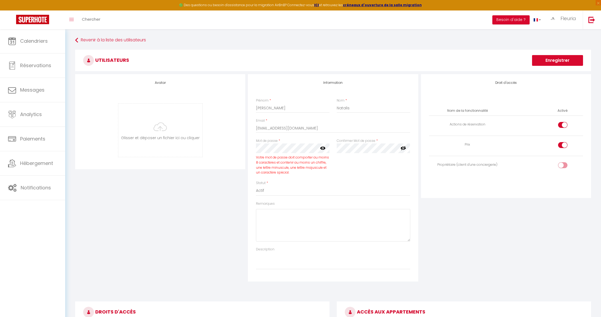
click at [324, 146] on icon at bounding box center [322, 147] width 5 height 5
click at [342, 181] on div "Statut * Actif Inactif" at bounding box center [333, 187] width 154 height 15
click at [404, 148] on icon at bounding box center [403, 147] width 5 height 5
click at [333, 148] on div "Confirmer Mot de passe * false" at bounding box center [373, 159] width 80 height 42
click at [315, 176] on div "Mot de passe * Votre mot de passe doit comporter au moins 8 caractères et conte…" at bounding box center [292, 159] width 80 height 42
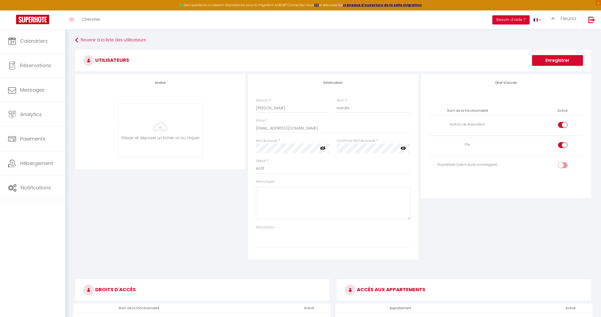
click at [253, 149] on div "Mot de passe * Votre mot de passe doit comporter au moins 8 caractères et conte…" at bounding box center [292, 148] width 80 height 20
click at [402, 148] on icon at bounding box center [403, 147] width 5 height 5
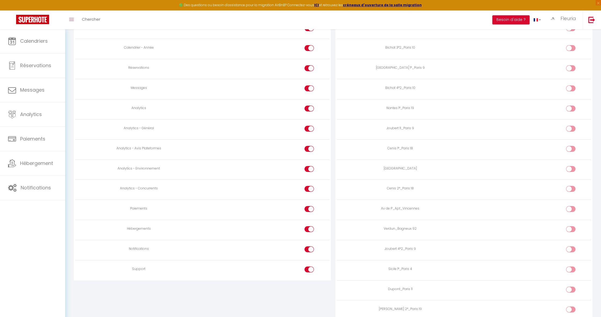
scroll to position [354, 0]
click at [313, 145] on input "checkbox" at bounding box center [313, 149] width 9 height 8
click at [309, 125] on input "checkbox" at bounding box center [313, 129] width 9 height 8
click at [311, 166] on input "checkbox" at bounding box center [313, 170] width 9 height 8
click at [309, 188] on input "checkbox" at bounding box center [313, 189] width 9 height 8
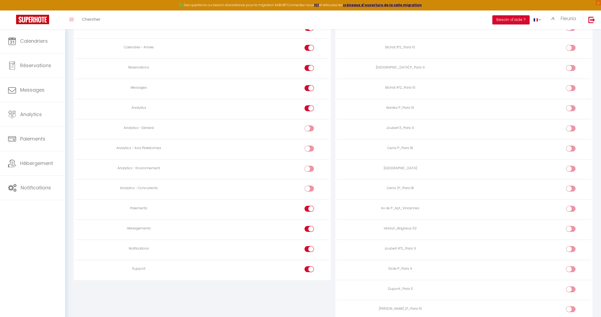
click at [308, 206] on div at bounding box center [309, 209] width 9 height 6
click at [309, 206] on input "checkbox" at bounding box center [313, 210] width 9 height 8
click at [309, 266] on div at bounding box center [309, 269] width 9 height 6
click at [309, 266] on input "checkbox" at bounding box center [313, 270] width 9 height 8
click at [312, 105] on input "checkbox" at bounding box center [313, 109] width 9 height 8
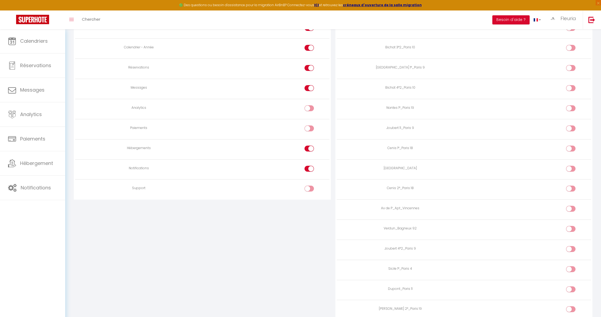
click at [309, 85] on div at bounding box center [309, 88] width 9 height 6
click at [309, 85] on input "checkbox" at bounding box center [313, 89] width 9 height 8
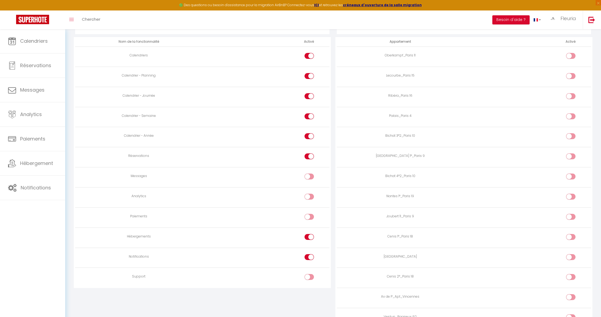
scroll to position [267, 0]
click at [570, 53] on div at bounding box center [570, 55] width 9 height 6
click at [571, 53] on input "checkbox" at bounding box center [575, 56] width 9 height 8
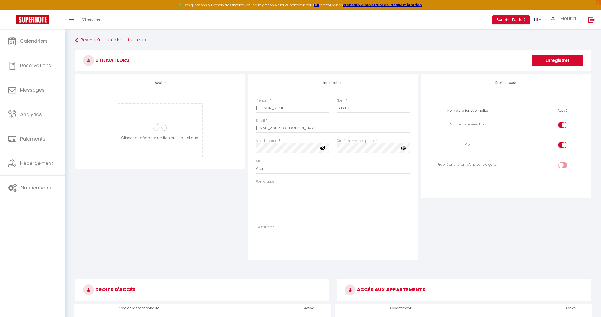
scroll to position [0, 0]
click at [547, 61] on button "Enregistrer" at bounding box center [557, 60] width 51 height 11
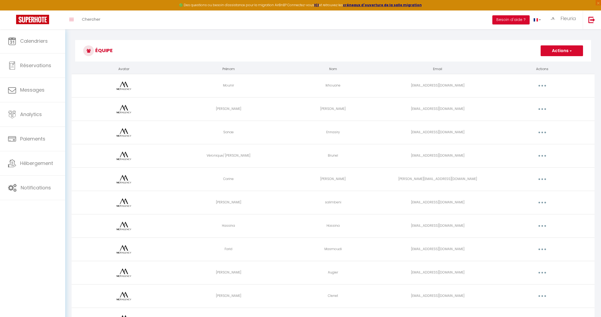
scroll to position [2, 0]
